Goal: Navigation & Orientation: Find specific page/section

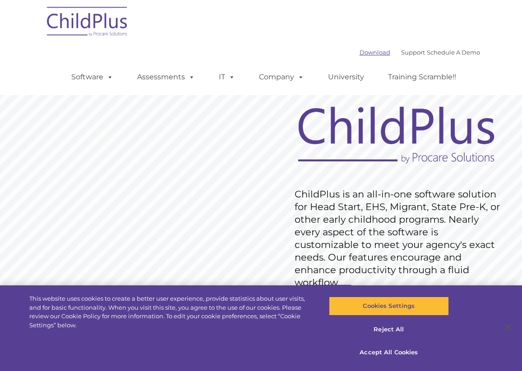
click at [365, 52] on link "Download" at bounding box center [375, 52] width 31 height 7
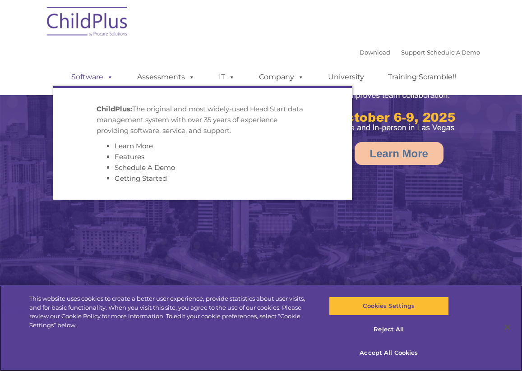
click at [106, 80] on span at bounding box center [108, 77] width 10 height 9
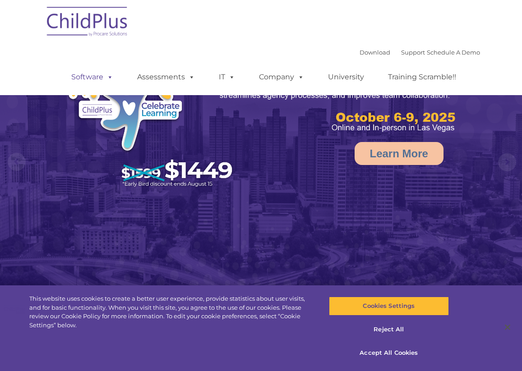
click at [106, 80] on span at bounding box center [108, 77] width 10 height 9
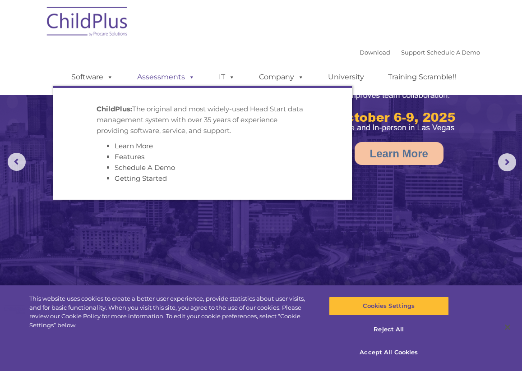
click at [162, 78] on link "Assessments" at bounding box center [166, 77] width 76 height 18
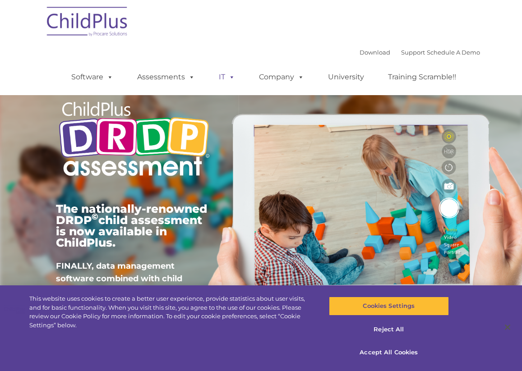
click at [230, 75] on span at bounding box center [230, 77] width 10 height 9
click at [223, 75] on link "IT" at bounding box center [227, 77] width 34 height 18
click at [0, 0] on div "×" at bounding box center [0, 0] width 0 height 0
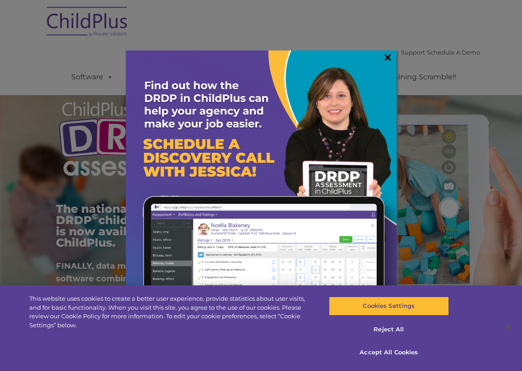
click at [386, 57] on link "×" at bounding box center [388, 57] width 10 height 9
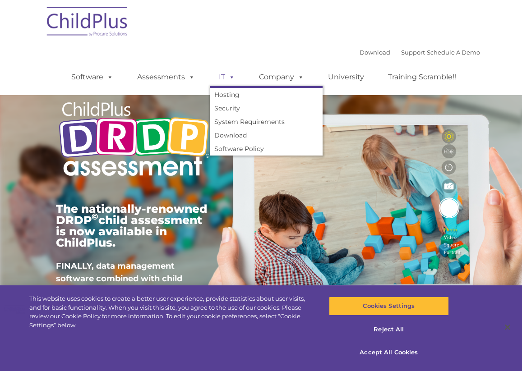
click at [233, 79] on span at bounding box center [230, 77] width 10 height 9
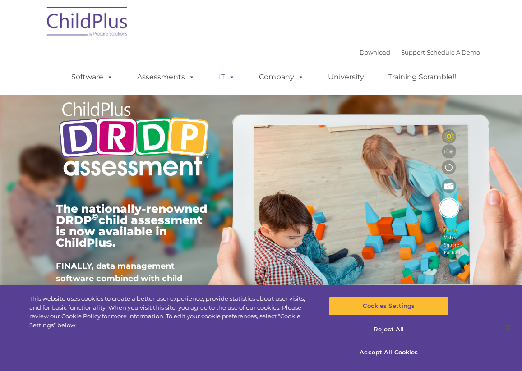
click at [233, 79] on span at bounding box center [230, 77] width 10 height 9
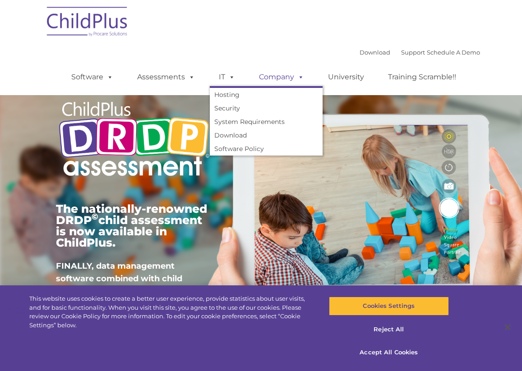
click at [301, 79] on span at bounding box center [299, 77] width 10 height 9
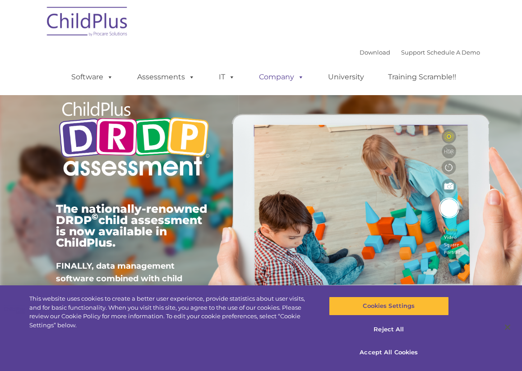
click at [301, 79] on span at bounding box center [299, 77] width 10 height 9
click at [361, 74] on link "University" at bounding box center [346, 77] width 54 height 18
click at [422, 75] on link "Training Scramble!!" at bounding box center [422, 77] width 86 height 18
click at [96, 21] on img at bounding box center [87, 22] width 90 height 45
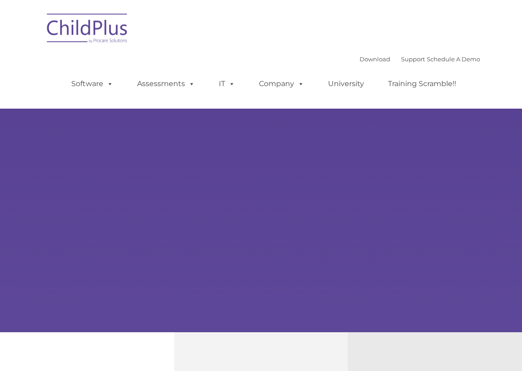
type input ""
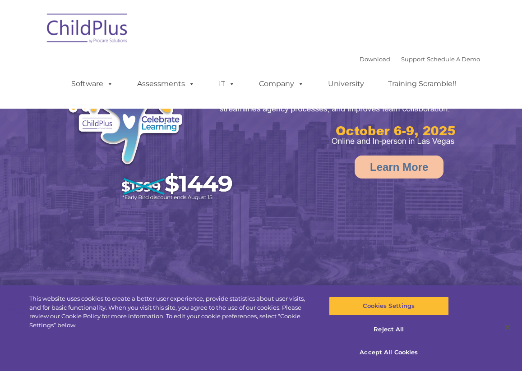
select select "MEDIUM"
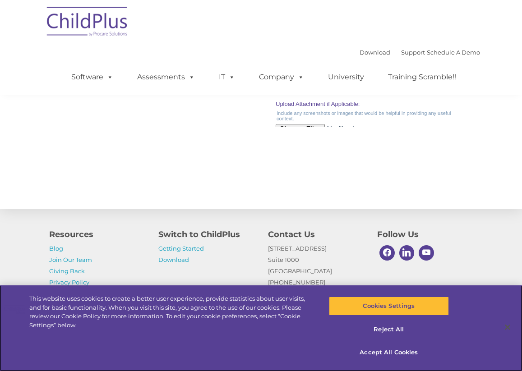
scroll to position [1028, 0]
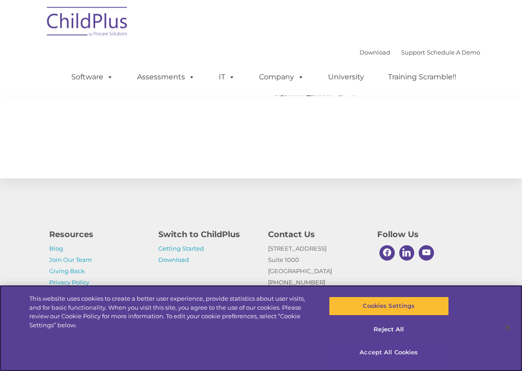
click at [379, 350] on button "Accept All Cookies" at bounding box center [389, 352] width 120 height 19
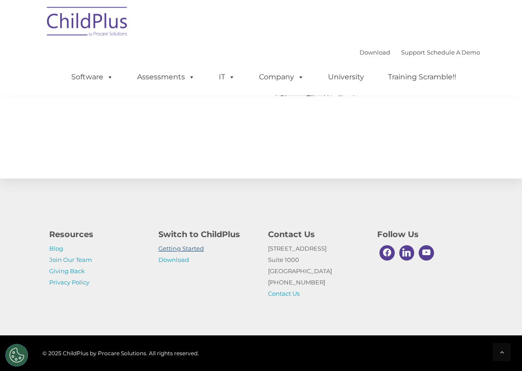
click at [175, 247] on link "Getting Started" at bounding box center [181, 248] width 46 height 7
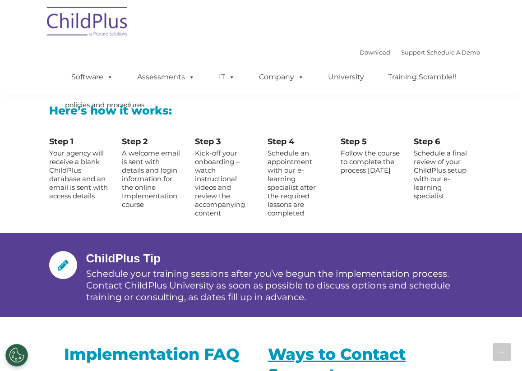
scroll to position [1105, 0]
